Goal: Task Accomplishment & Management: Manage account settings

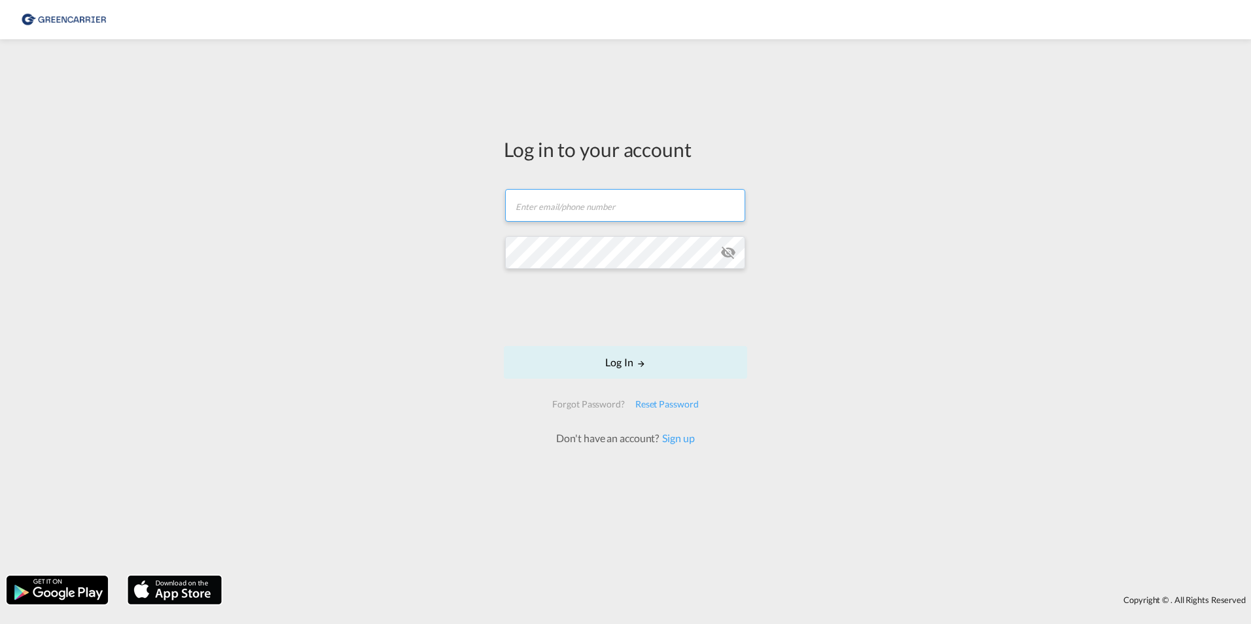
click at [578, 205] on input "text" at bounding box center [625, 205] width 240 height 33
type input "[DOMAIN_NAME][EMAIL_ADDRESS][DOMAIN_NAME]"
click at [614, 354] on button "Log In" at bounding box center [625, 362] width 243 height 33
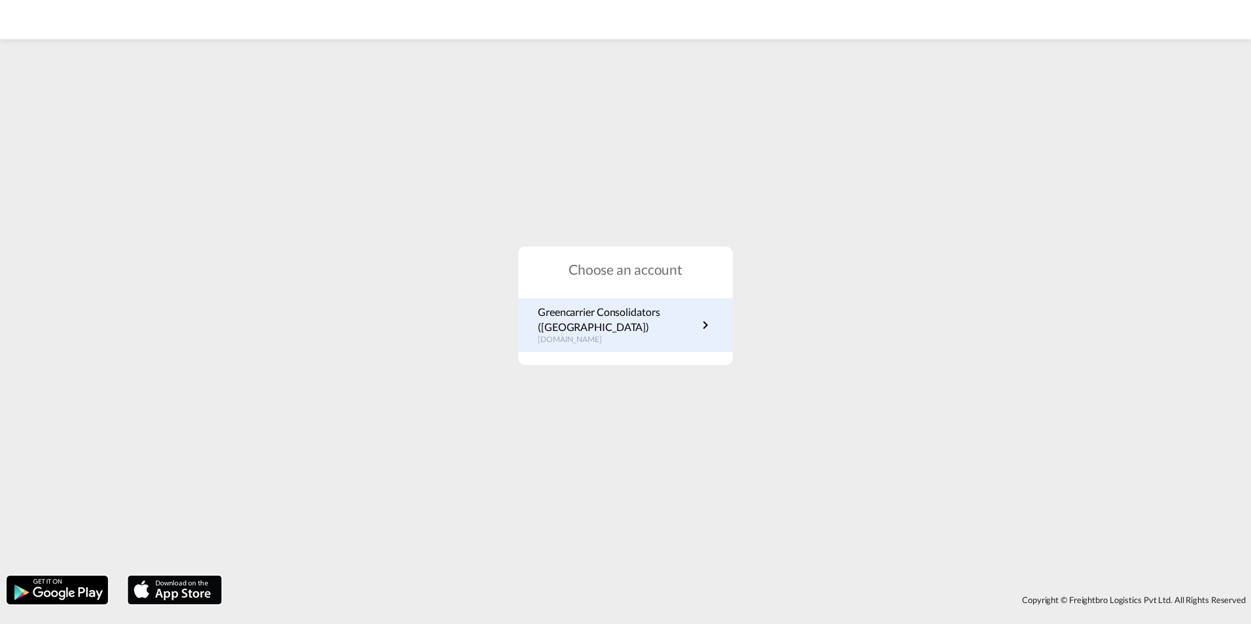
click at [627, 337] on p "[DOMAIN_NAME]" at bounding box center [618, 339] width 160 height 11
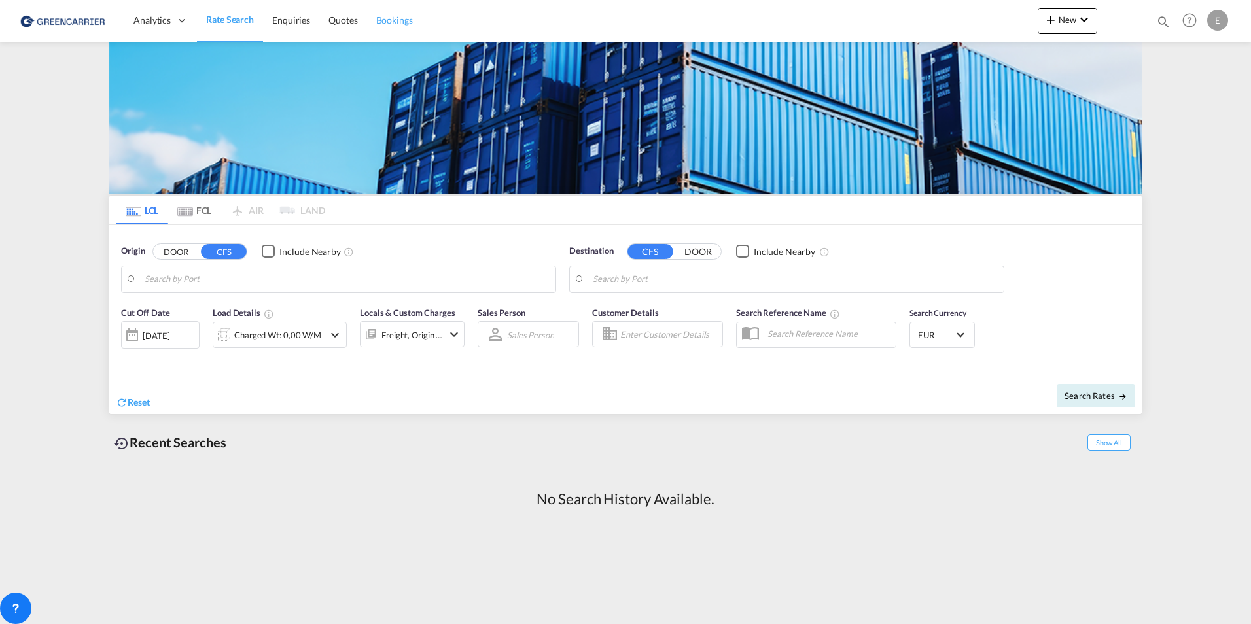
click at [400, 14] on span "Bookings" at bounding box center [394, 19] width 37 height 11
